Goal: Find specific page/section: Find specific page/section

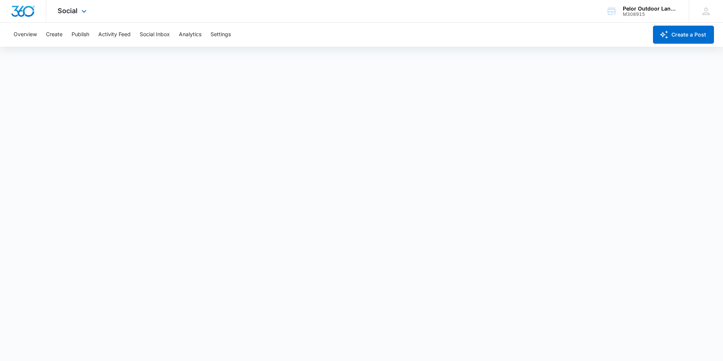
click at [75, 5] on div "Social Apps Reputation Websites Forms CRM Email Social Payments POS Content Ads…" at bounding box center [72, 11] width 53 height 22
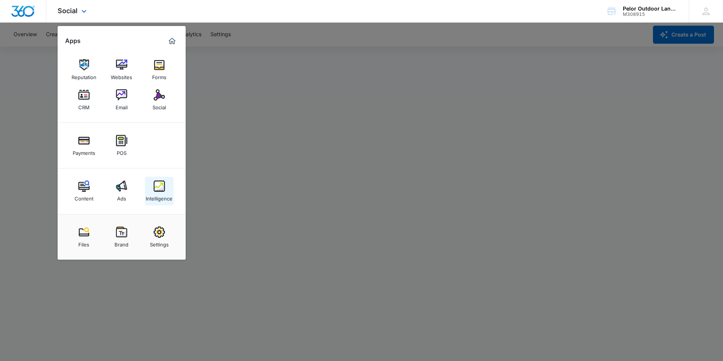
click at [159, 194] on div "Intelligence" at bounding box center [159, 197] width 27 height 10
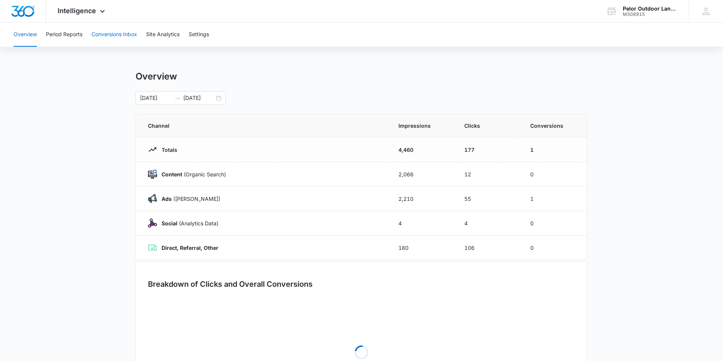
click at [110, 35] on button "Conversions Inbox" at bounding box center [114, 35] width 46 height 24
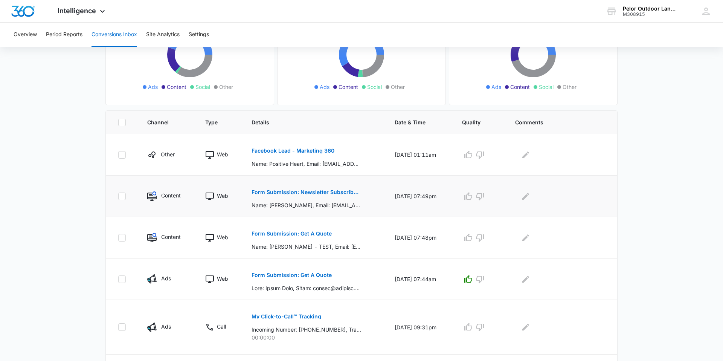
scroll to position [116, 0]
